Goal: Task Accomplishment & Management: Manage account settings

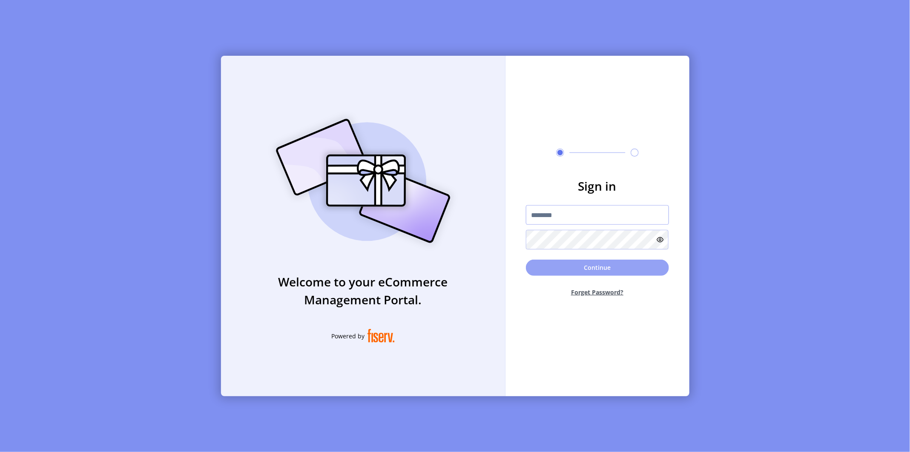
type input "**********"
click at [618, 267] on button "Continue" at bounding box center [597, 268] width 143 height 16
